Goal: Information Seeking & Learning: Learn about a topic

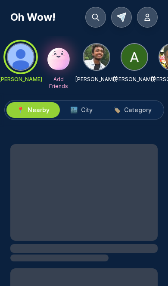
click at [98, 17] on icon at bounding box center [96, 17] width 6 height 6
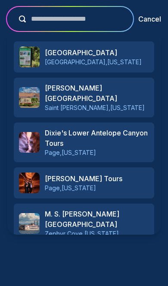
type input "**********"
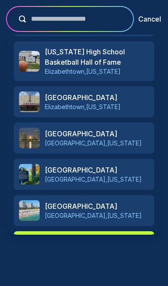
scroll to position [369, 0]
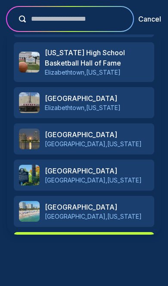
click at [97, 247] on p "Add " Dixie national forest "" at bounding box center [92, 253] width 108 height 24
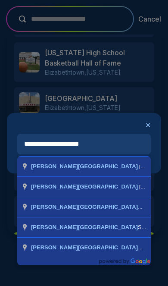
type input "**********"
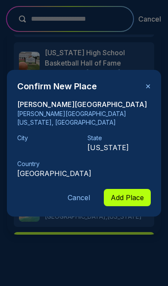
click at [129, 192] on button "Add Place" at bounding box center [127, 197] width 47 height 17
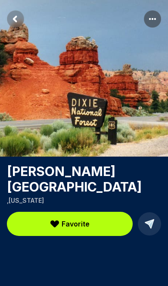
click at [17, 17] on rect "Return to previous page" at bounding box center [15, 18] width 17 height 17
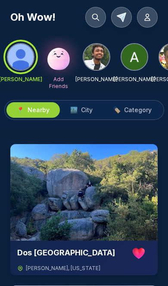
click at [85, 110] on span "City" at bounding box center [87, 110] width 12 height 9
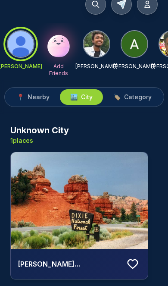
click at [127, 264] on icon at bounding box center [132, 264] width 13 height 13
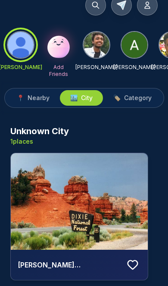
scroll to position [12, 0]
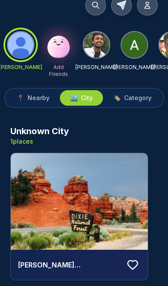
click at [125, 262] on button at bounding box center [133, 265] width 16 height 16
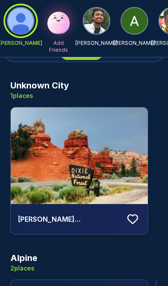
scroll to position [46, 0]
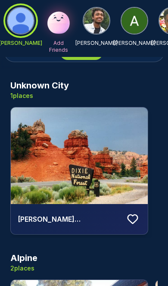
click at [132, 220] on icon at bounding box center [132, 219] width 13 height 13
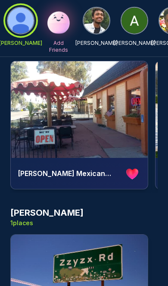
scroll to position [265, 0]
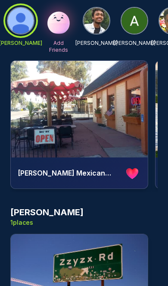
click at [134, 170] on icon at bounding box center [132, 173] width 12 height 10
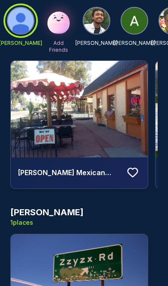
click at [134, 173] on icon at bounding box center [132, 172] width 13 height 13
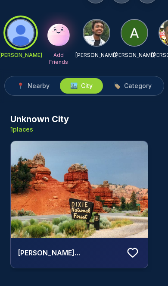
scroll to position [25, 0]
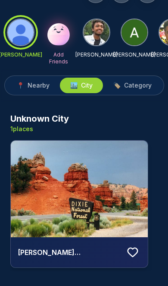
click at [133, 250] on icon at bounding box center [132, 252] width 13 height 13
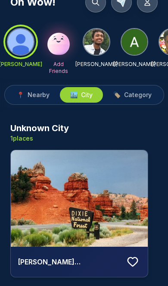
scroll to position [0, 0]
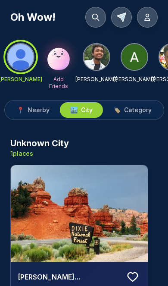
click at [94, 206] on img at bounding box center [79, 213] width 137 height 97
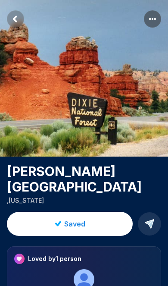
click at [15, 13] on rect "Return to previous page" at bounding box center [15, 18] width 17 height 17
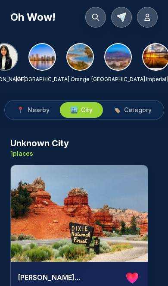
click at [91, 17] on icon at bounding box center [95, 17] width 9 height 9
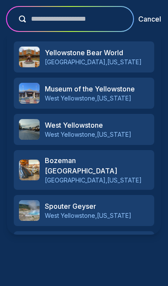
type input "**********"
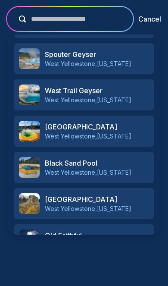
scroll to position [152, 0]
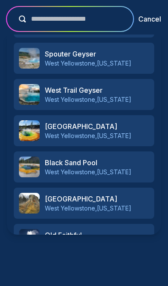
click at [125, 129] on h3 "Upper Geyser Basin" at bounding box center [97, 126] width 104 height 10
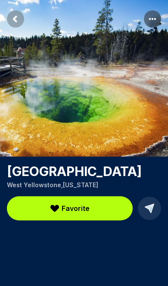
click at [21, 21] on rect "Return to previous page" at bounding box center [15, 18] width 17 height 17
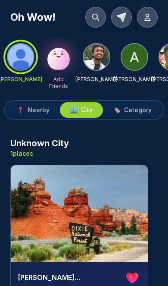
click at [136, 109] on span "Category" at bounding box center [138, 110] width 28 height 9
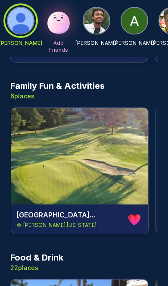
scroll to position [0, 138]
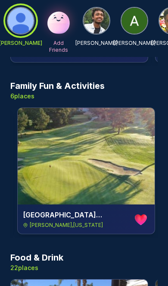
click at [142, 218] on icon at bounding box center [142, 219] width 2 height 4
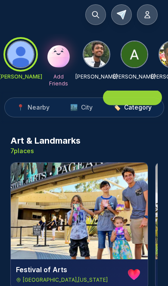
scroll to position [0, 0]
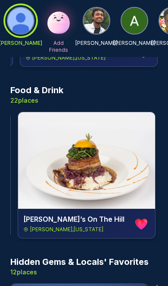
scroll to position [0, 1591]
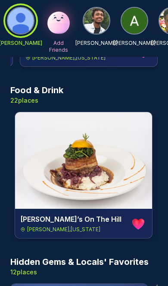
click at [137, 223] on icon at bounding box center [136, 223] width 3 height 6
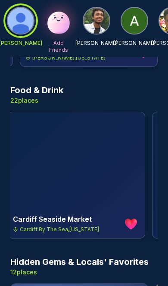
scroll to position [0, 2178]
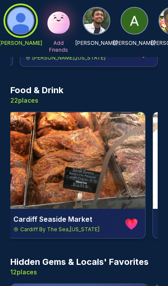
click at [131, 224] on icon at bounding box center [129, 223] width 3 height 6
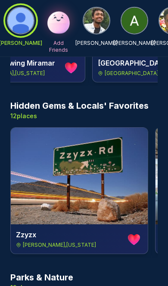
scroll to position [1057, 0]
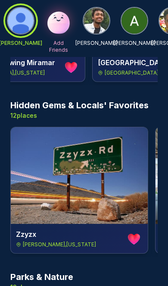
click at [136, 240] on icon at bounding box center [134, 239] width 12 height 10
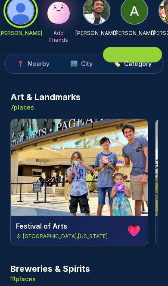
scroll to position [0, 0]
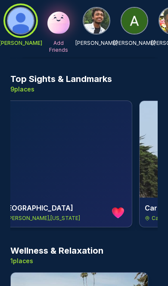
scroll to position [0, 305]
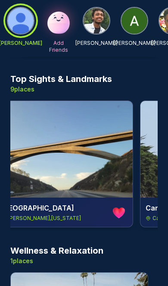
click at [117, 215] on icon at bounding box center [119, 213] width 12 height 10
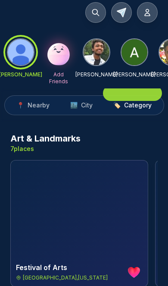
scroll to position [0, 0]
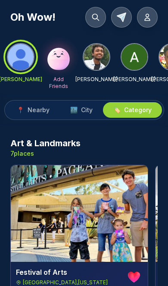
click at [95, 13] on icon at bounding box center [95, 17] width 9 height 9
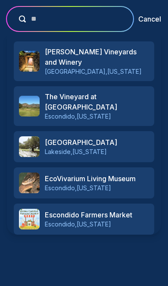
type input "***"
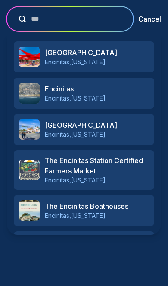
scroll to position [-2, 0]
click at [150, 15] on button "Cancel" at bounding box center [150, 19] width 23 height 10
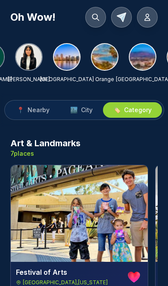
scroll to position [0, 259]
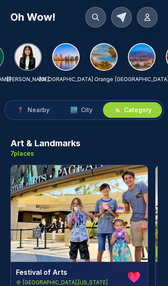
click at [72, 58] on img at bounding box center [66, 57] width 26 height 26
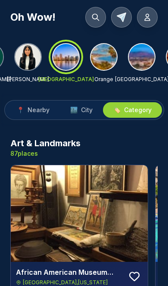
click at [85, 114] on span "City" at bounding box center [87, 110] width 12 height 9
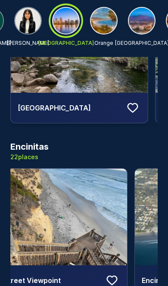
scroll to position [0, 1]
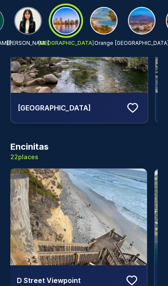
click at [131, 274] on icon at bounding box center [132, 280] width 13 height 13
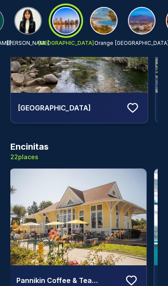
scroll to position [0, 1760]
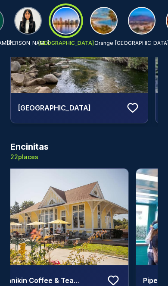
click at [116, 274] on icon at bounding box center [113, 280] width 13 height 13
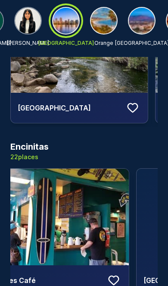
scroll to position [0, 1904]
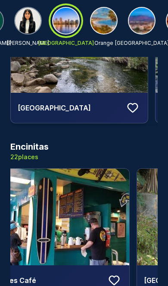
click at [114, 274] on icon at bounding box center [114, 280] width 13 height 13
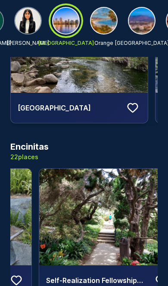
scroll to position [0, 2164]
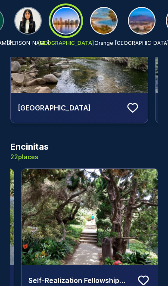
click at [139, 276] on icon at bounding box center [144, 280] width 10 height 9
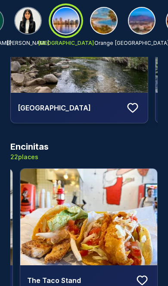
scroll to position [0, 3036]
click at [138, 276] on icon at bounding box center [142, 280] width 9 height 9
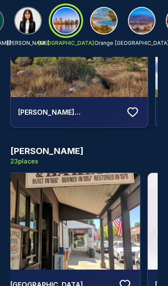
scroll to position [0, 445]
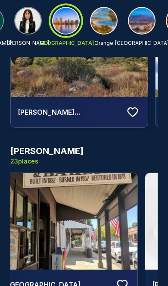
click at [124, 278] on icon at bounding box center [122, 284] width 13 height 13
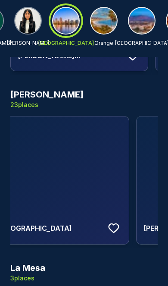
scroll to position [0, 2340]
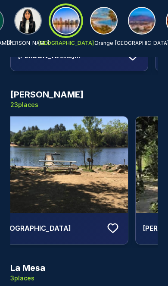
click at [108, 224] on icon at bounding box center [112, 228] width 9 height 9
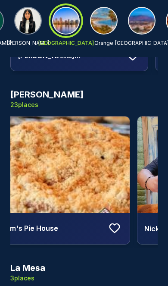
scroll to position [0, 2636]
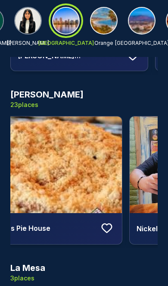
click at [103, 222] on icon at bounding box center [107, 228] width 13 height 13
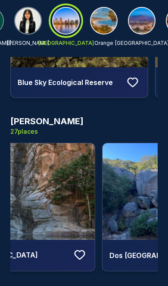
scroll to position [0, 195]
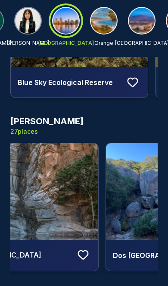
click at [82, 249] on icon at bounding box center [83, 255] width 13 height 13
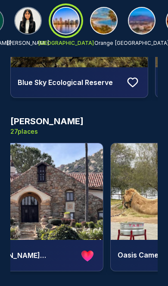
scroll to position [0, 1349]
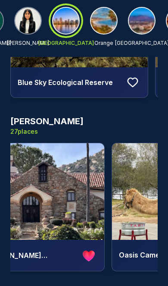
click at [87, 252] on icon at bounding box center [86, 255] width 3 height 6
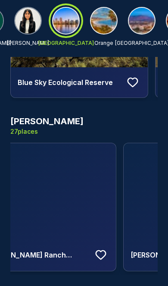
scroll to position [0, 2644]
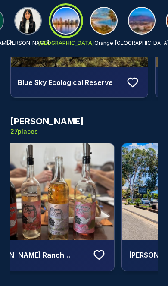
click at [96, 249] on icon at bounding box center [99, 255] width 13 height 13
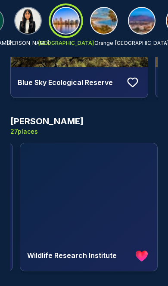
scroll to position [0, 3761]
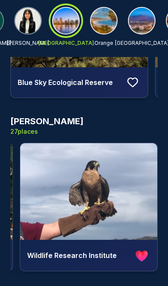
click at [145, 251] on ellipse at bounding box center [145, 253] width 5 height 5
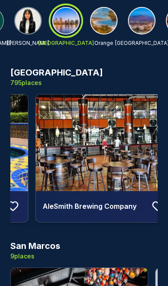
scroll to position [0, 1424]
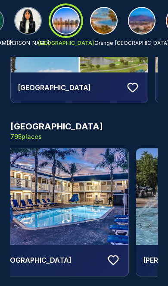
scroll to position [5733, 0]
